Goal: Information Seeking & Learning: Compare options

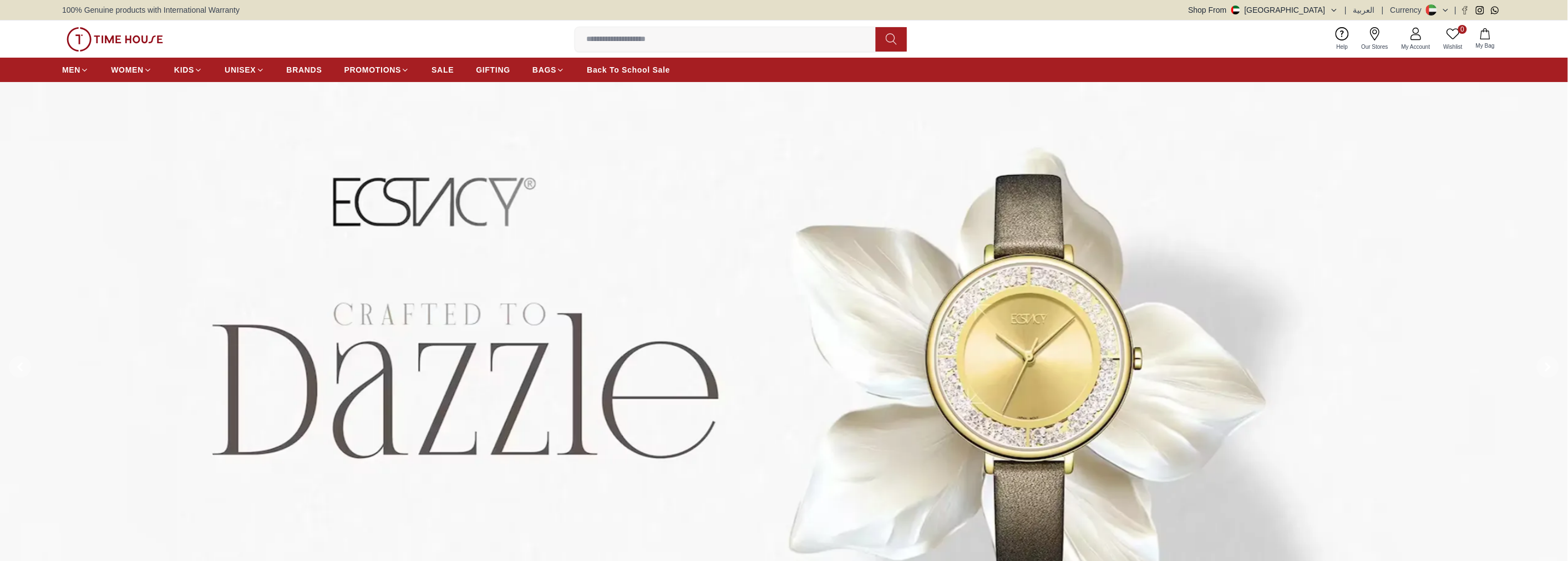
click at [665, 41] on input at bounding box center [730, 39] width 309 height 22
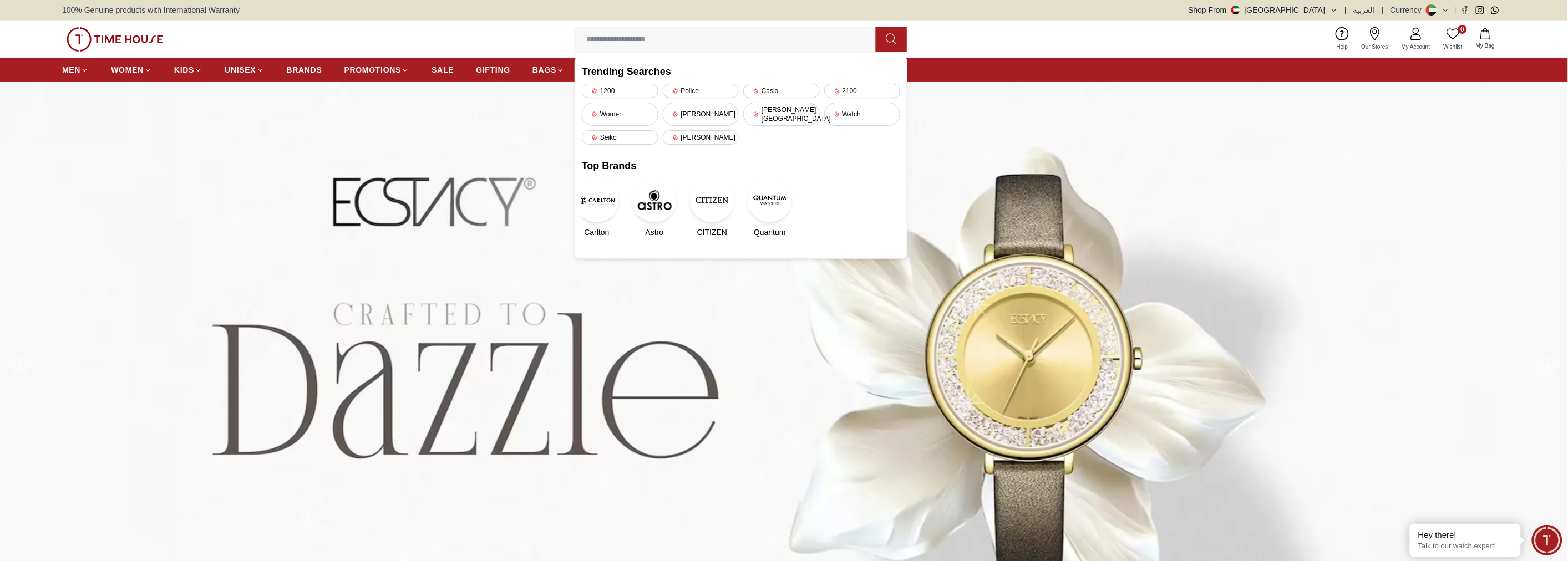
paste input "**********"
type input "**********"
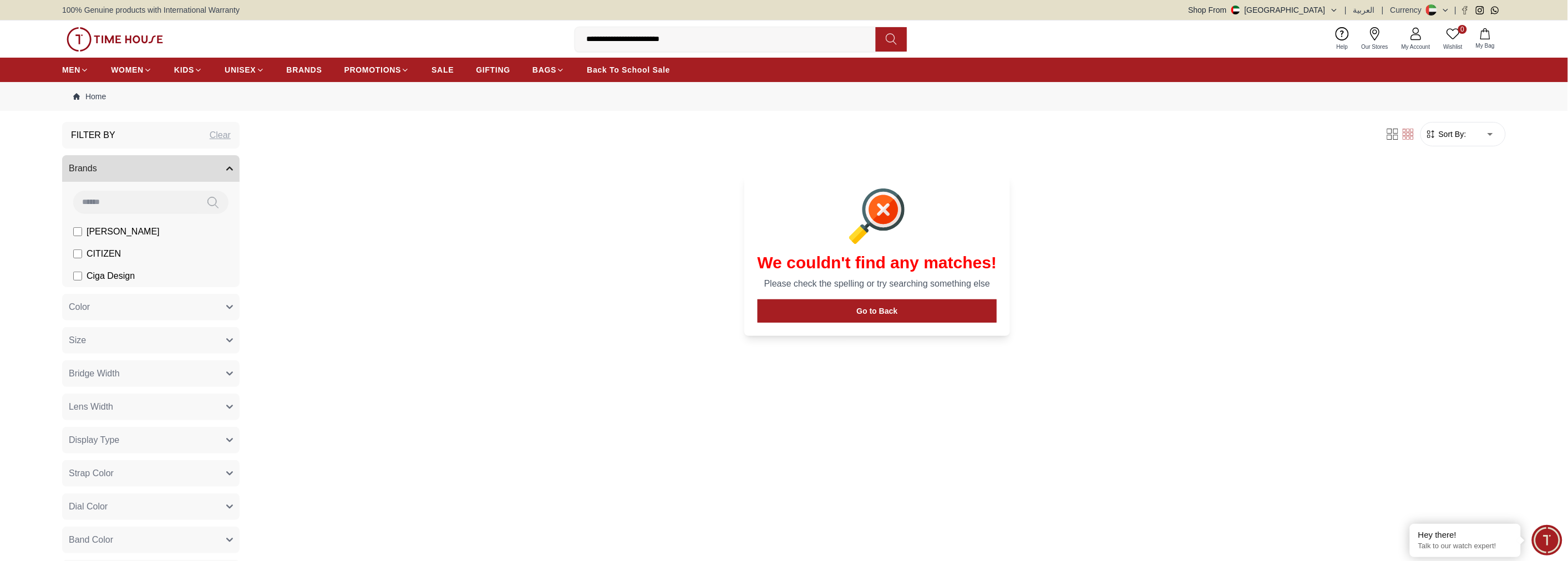
drag, startPoint x: 696, startPoint y: 38, endPoint x: 521, endPoint y: 40, distance: 175.0
click at [521, 40] on div "**********" at bounding box center [784, 39] width 1444 height 38
type input "*******"
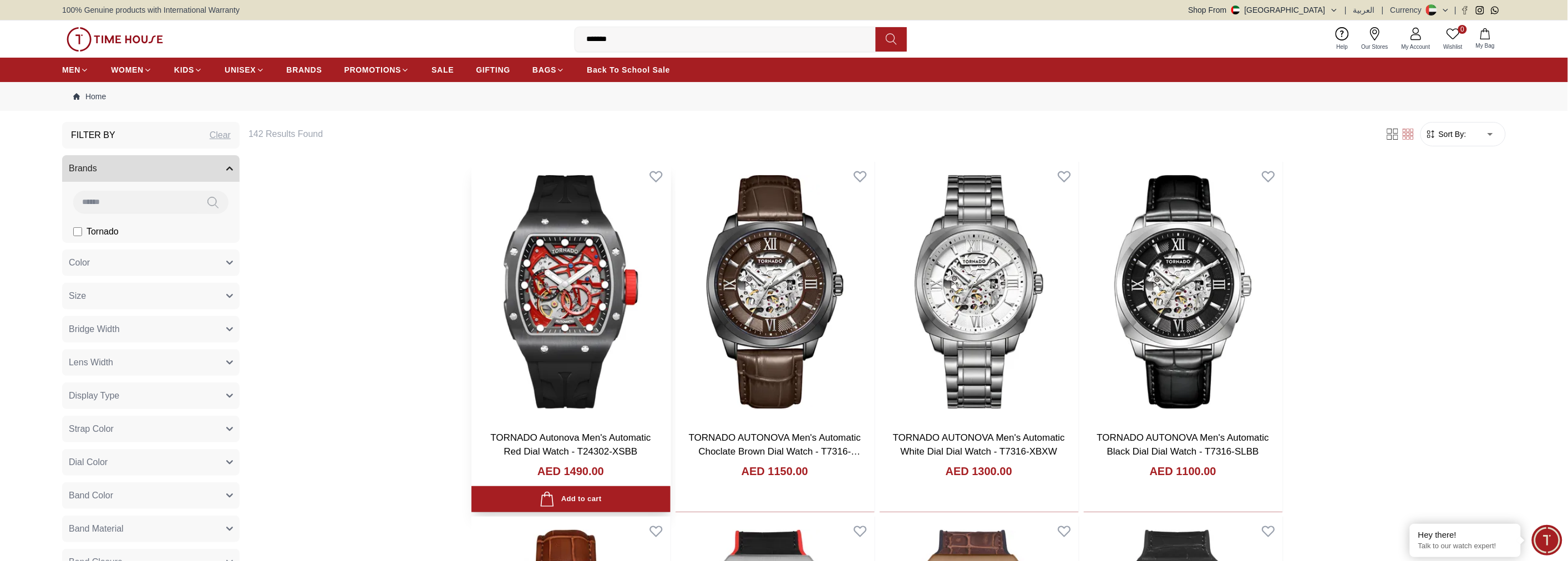
click at [554, 281] on img at bounding box center [571, 292] width 199 height 260
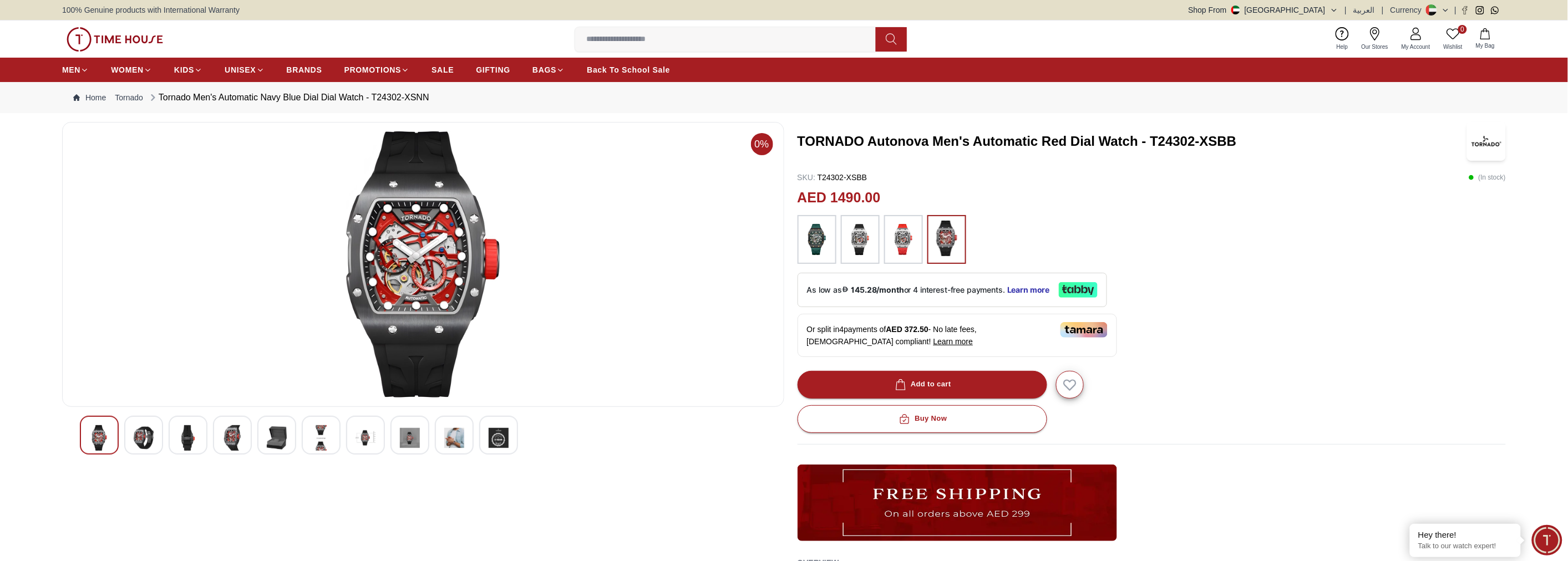
click at [818, 236] on img at bounding box center [817, 239] width 28 height 38
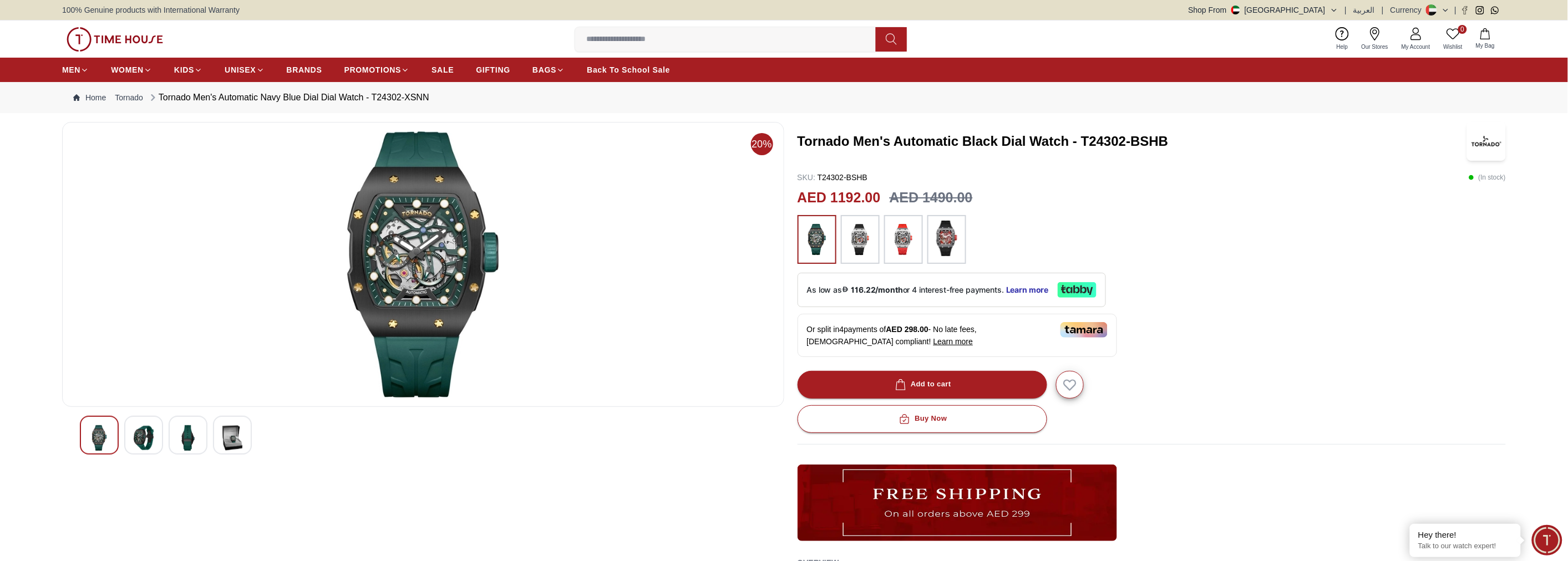
click at [855, 233] on img at bounding box center [860, 239] width 28 height 38
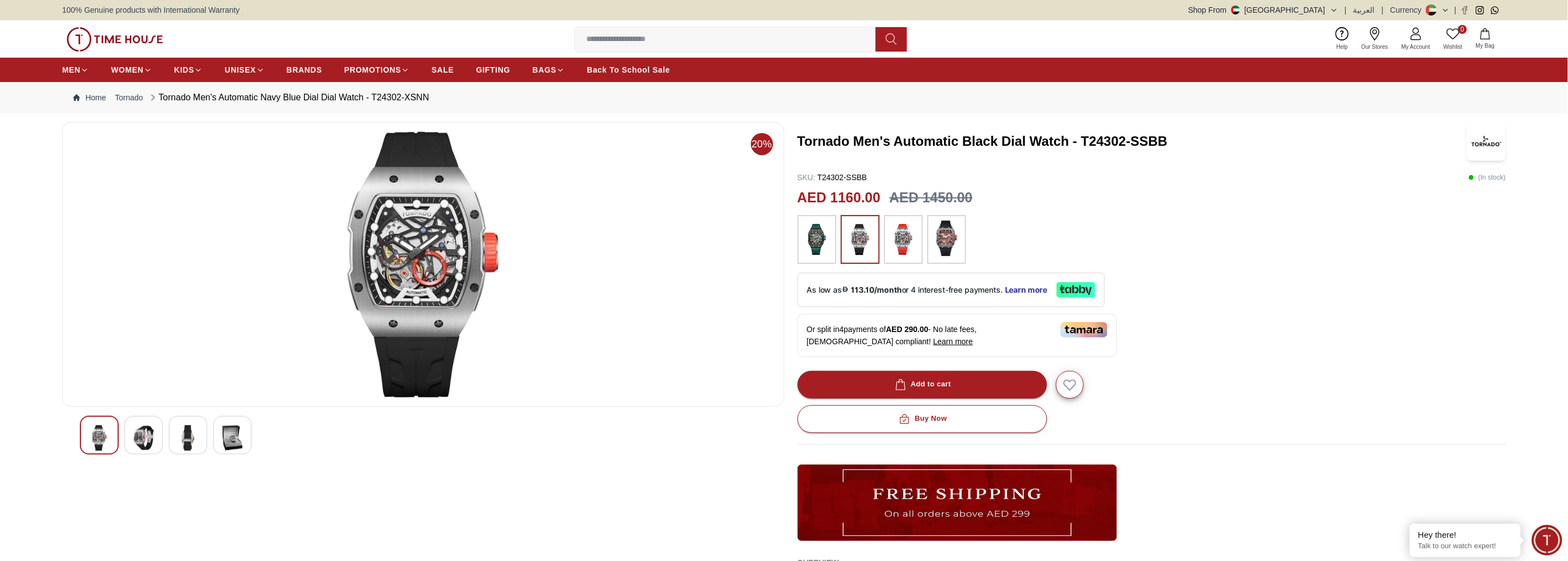
click at [904, 230] on img at bounding box center [903, 239] width 28 height 38
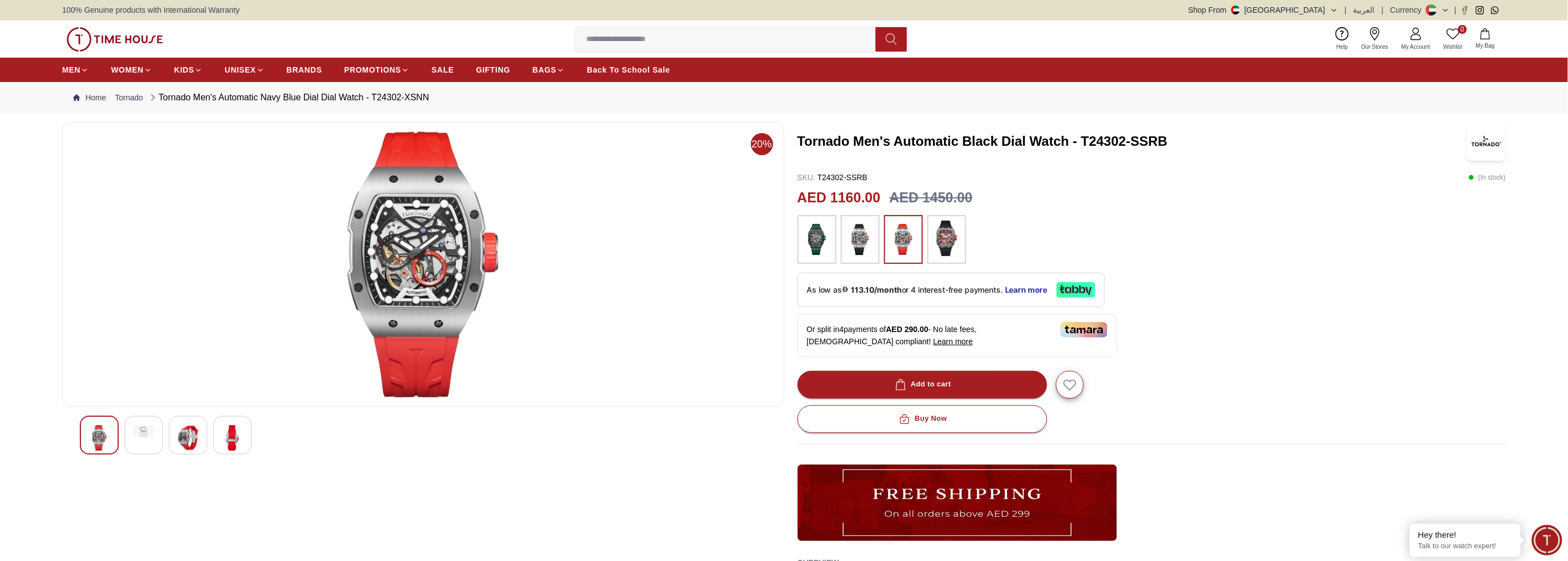
click at [941, 232] on img at bounding box center [946, 238] width 28 height 35
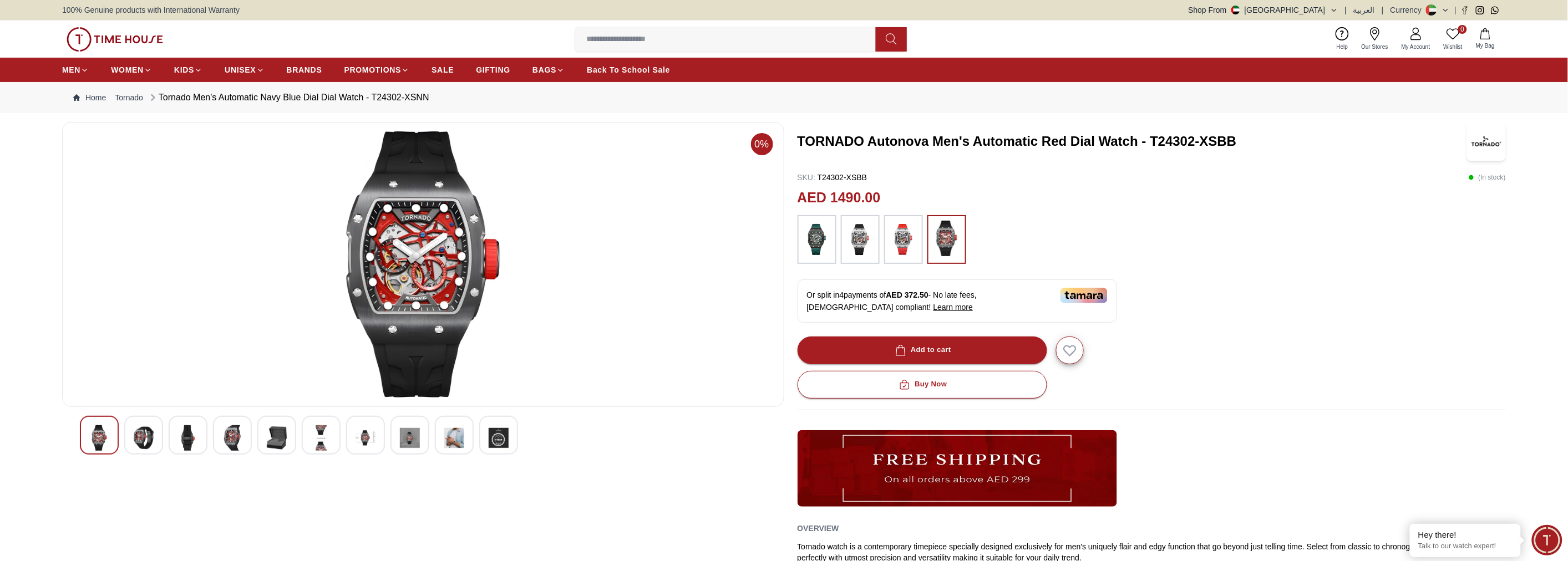
click at [150, 439] on img at bounding box center [144, 438] width 20 height 25
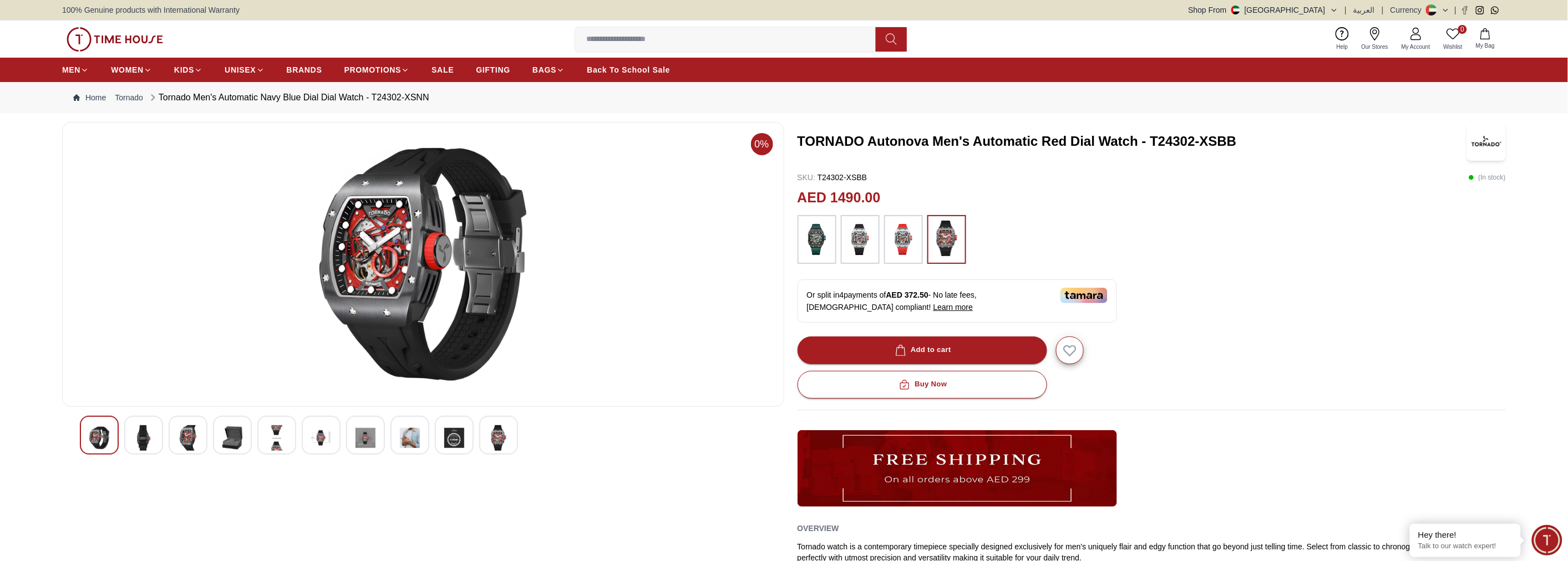
click at [196, 436] on img at bounding box center [188, 438] width 20 height 25
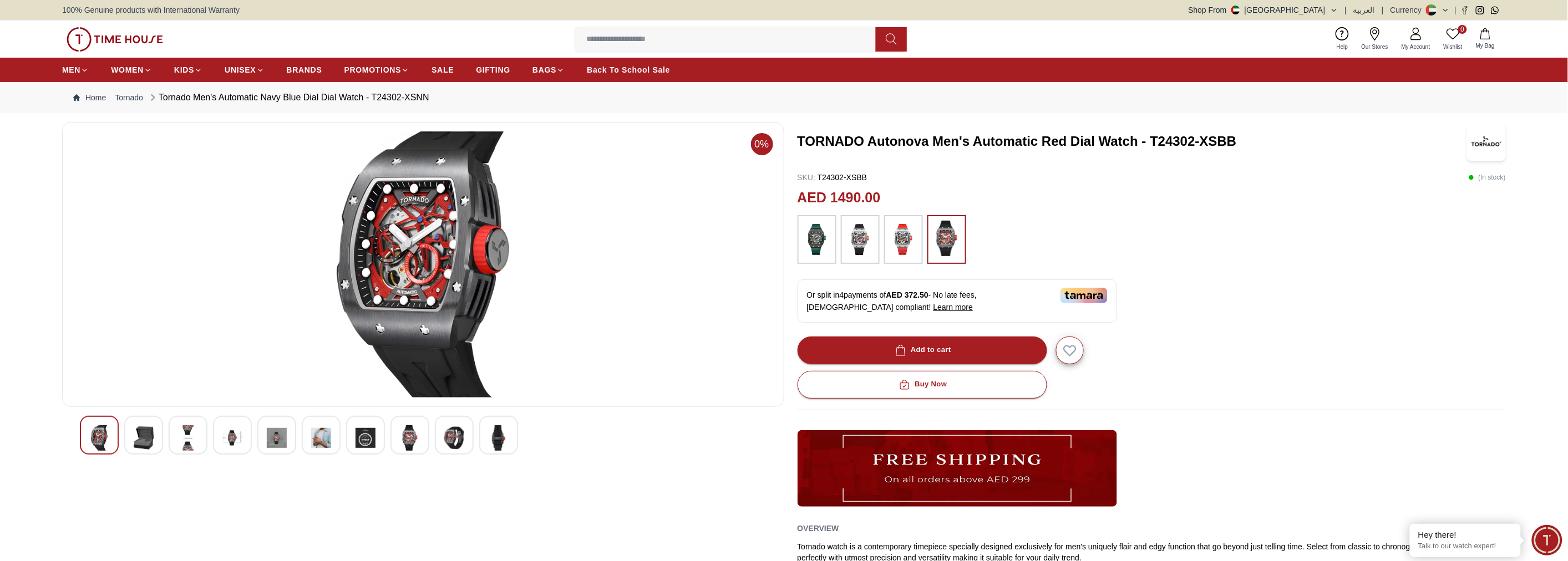
click at [230, 432] on img at bounding box center [232, 438] width 20 height 25
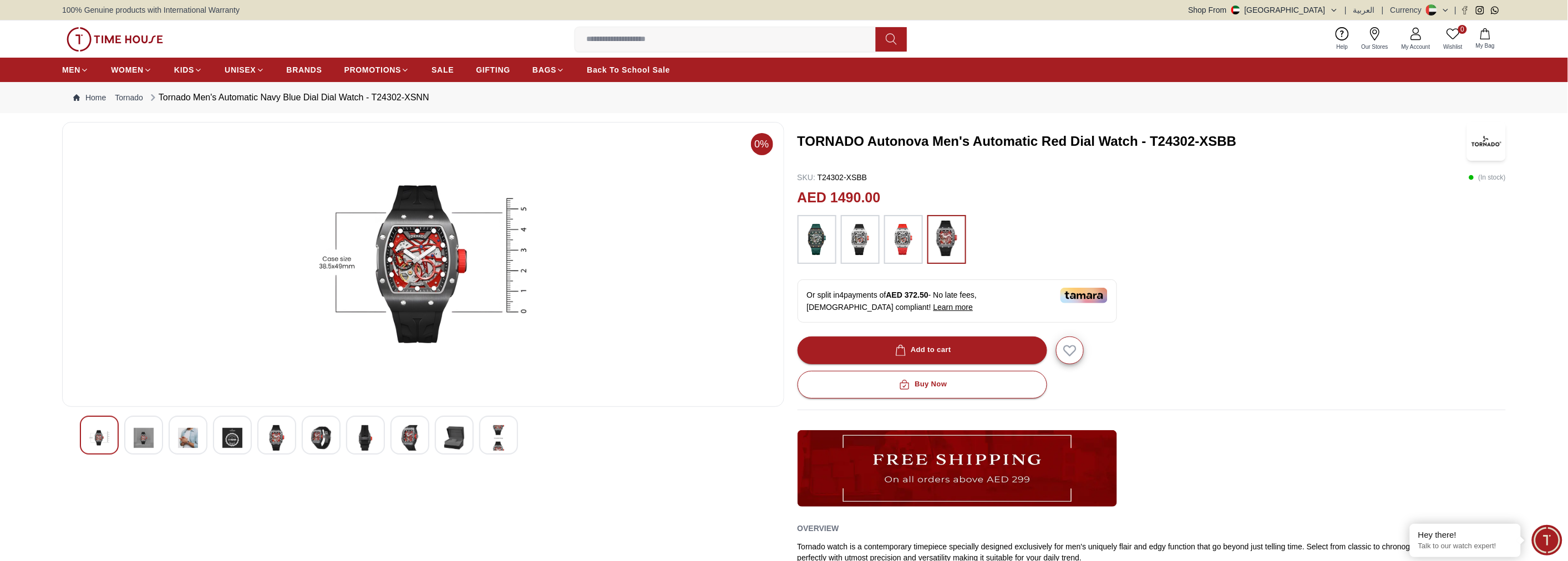
click at [275, 432] on img at bounding box center [276, 438] width 20 height 25
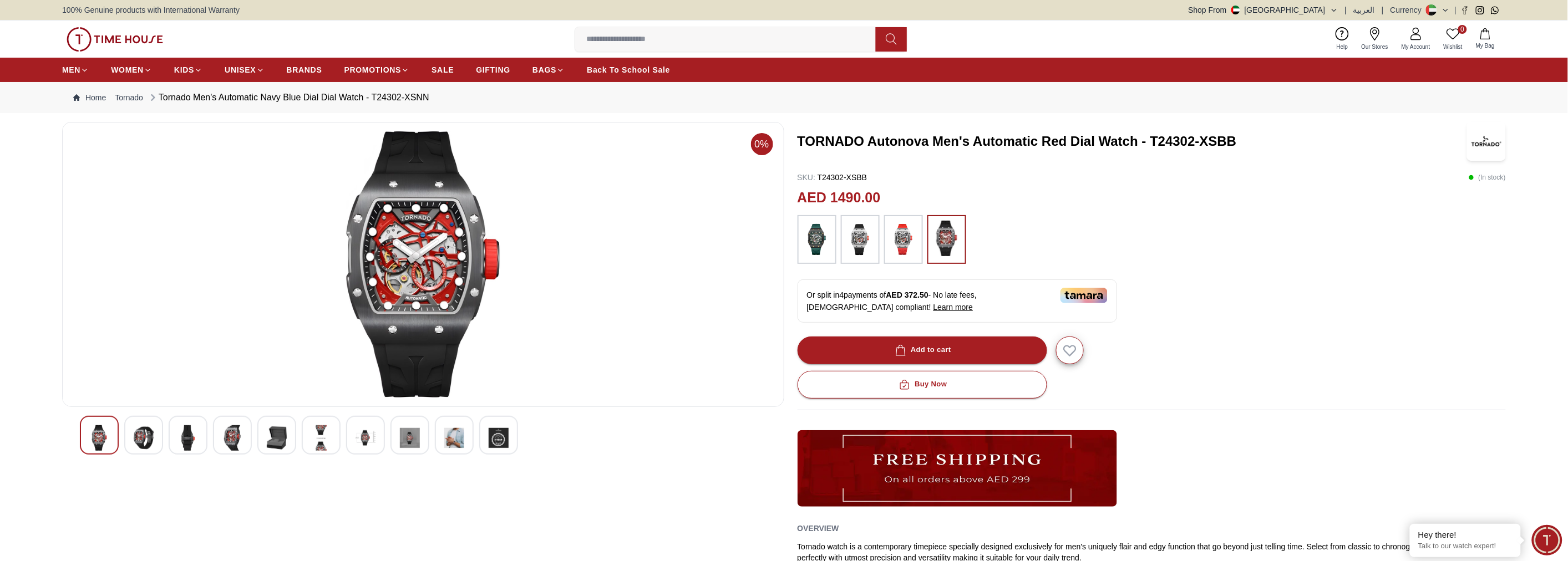
click at [315, 432] on img at bounding box center [321, 438] width 20 height 25
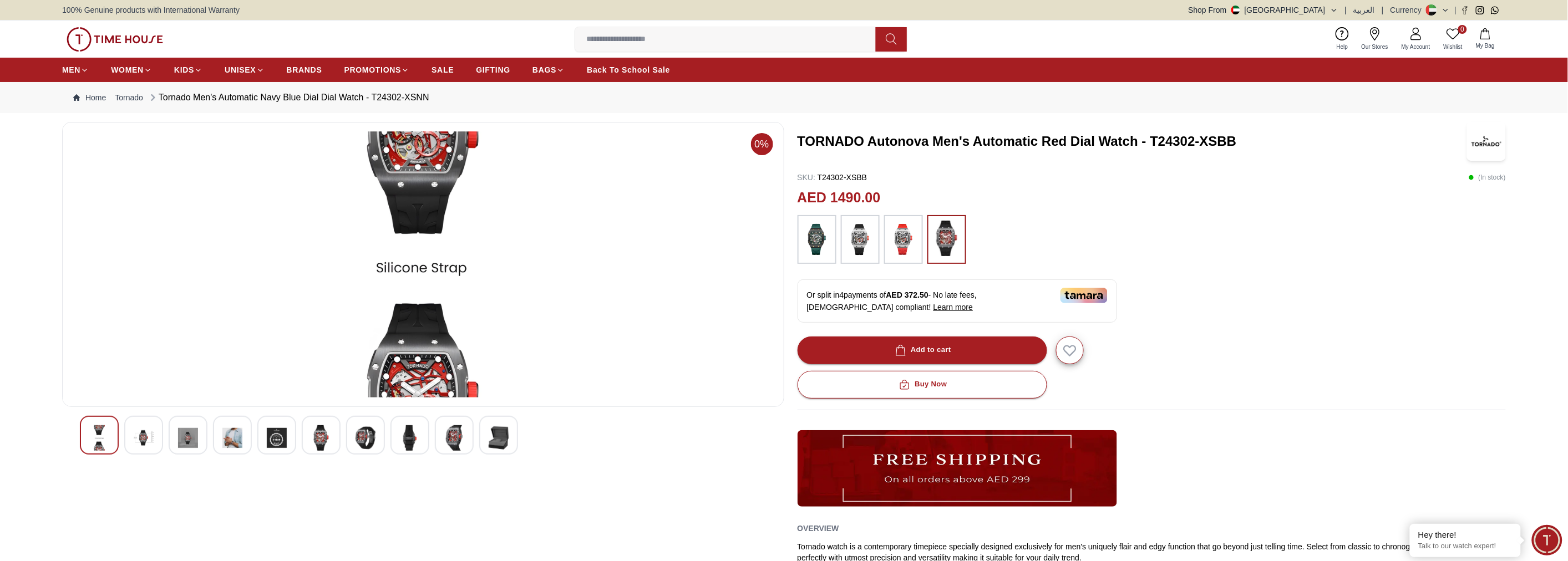
click at [368, 436] on img at bounding box center [365, 438] width 20 height 25
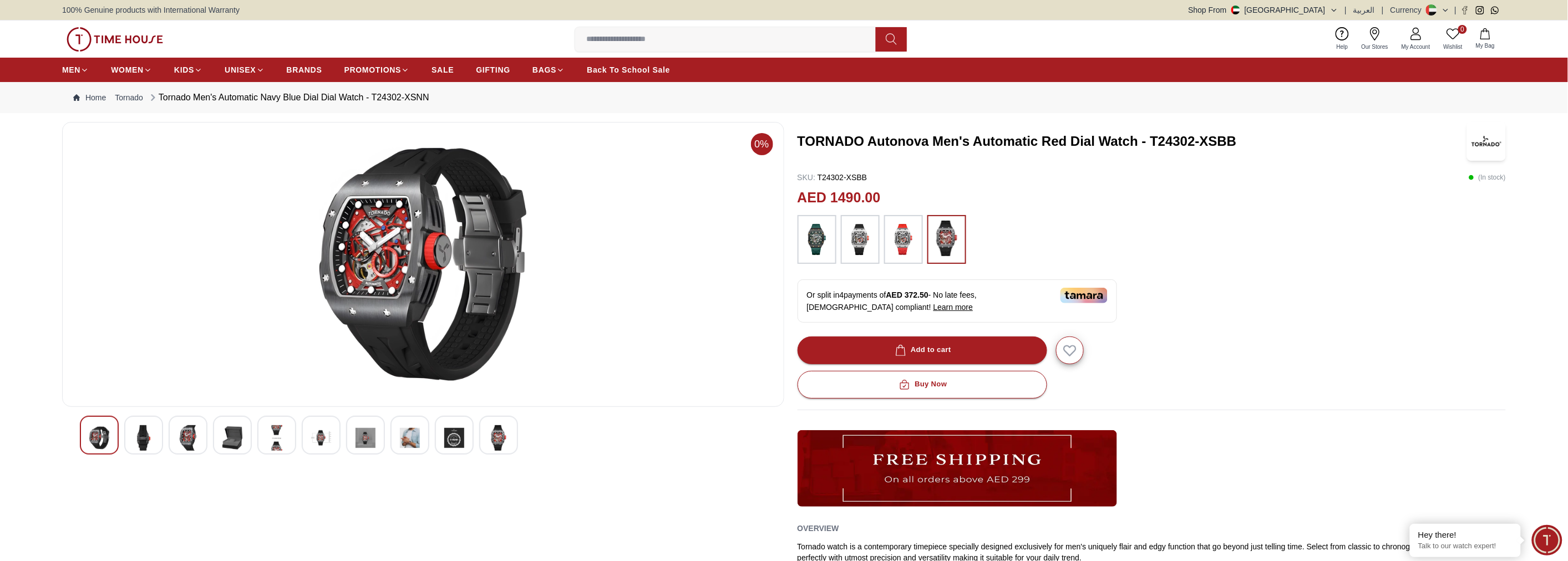
click at [403, 437] on img at bounding box center [410, 438] width 20 height 25
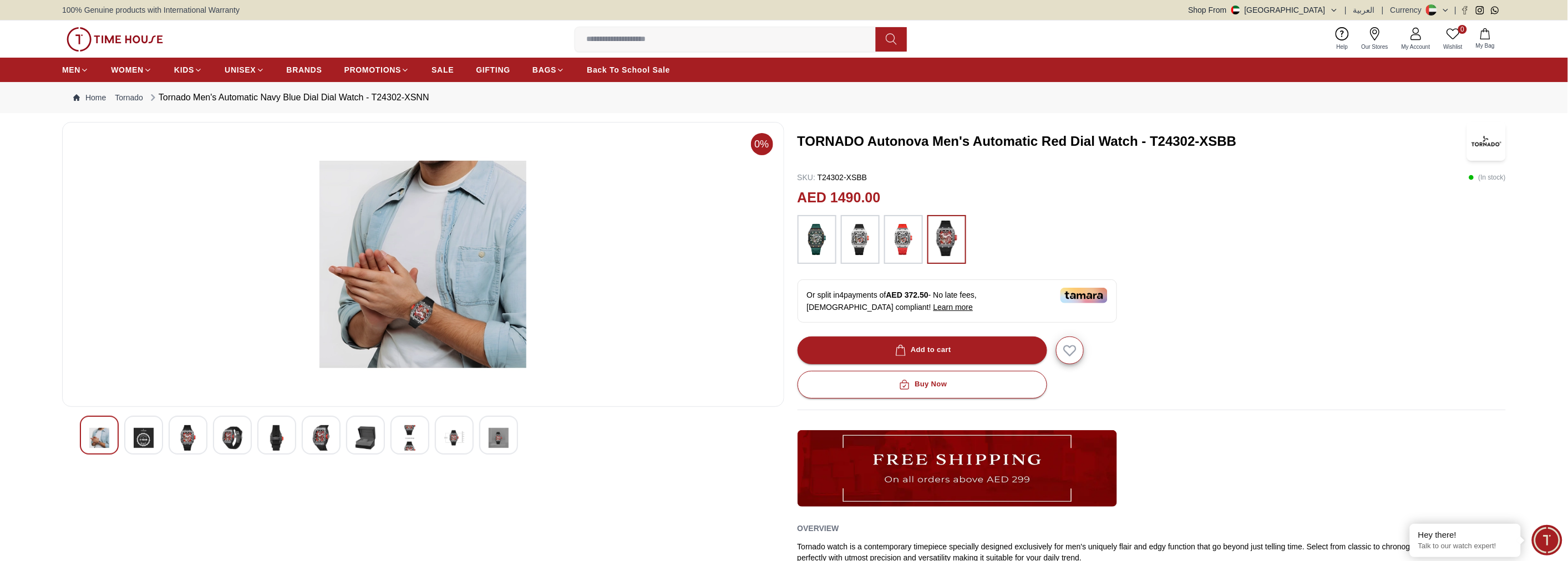
click at [400, 435] on img at bounding box center [410, 438] width 20 height 25
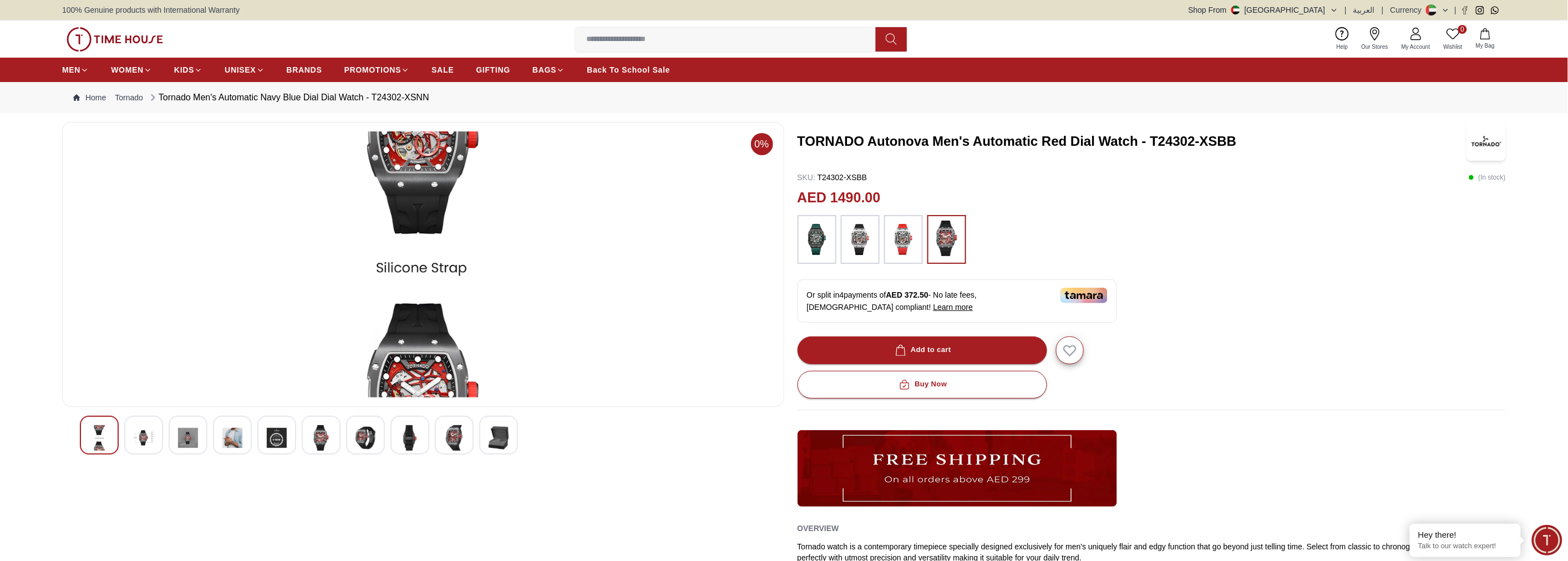
click at [438, 435] on div at bounding box center [454, 435] width 39 height 39
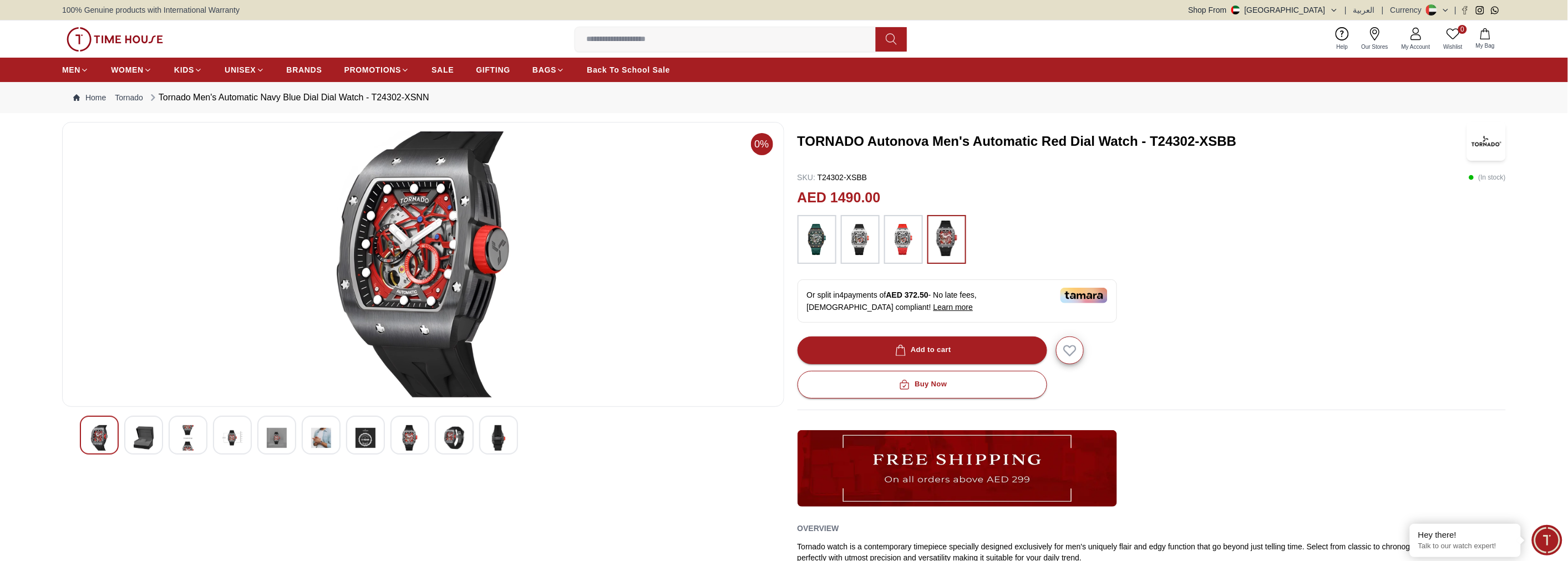
click at [498, 437] on img at bounding box center [498, 438] width 20 height 25
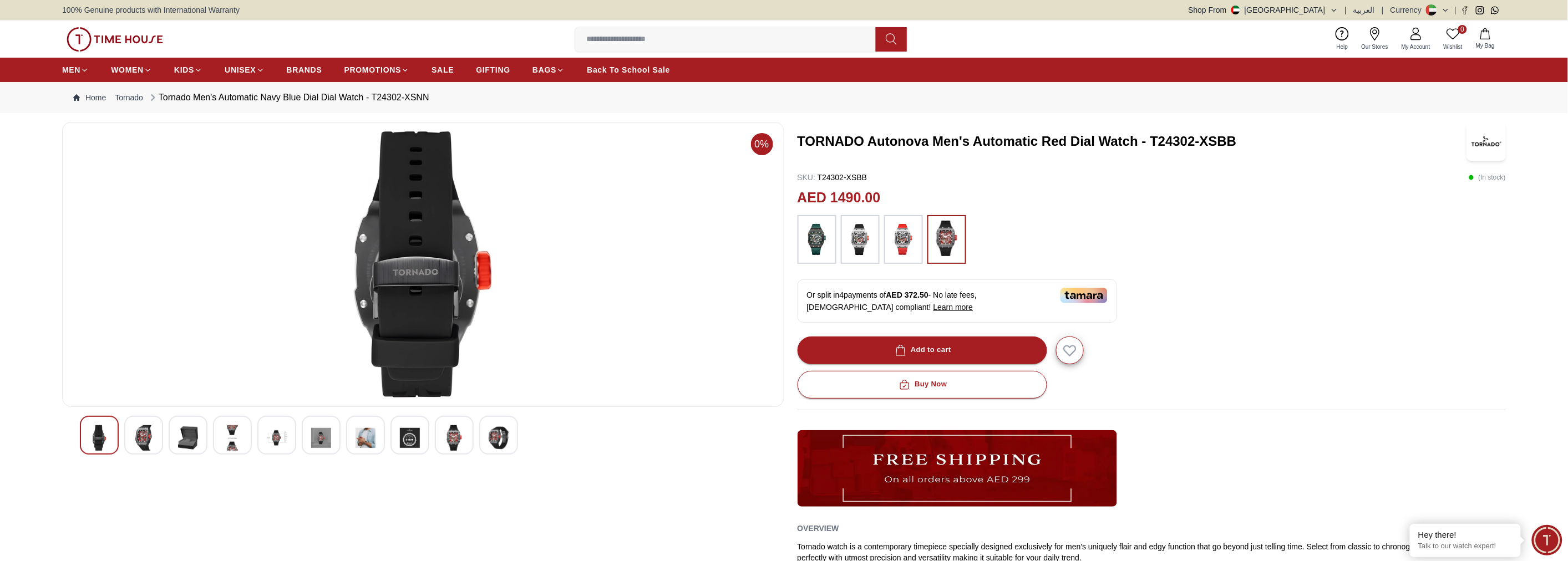
click at [453, 438] on img at bounding box center [454, 438] width 20 height 25
